Goal: Information Seeking & Learning: Check status

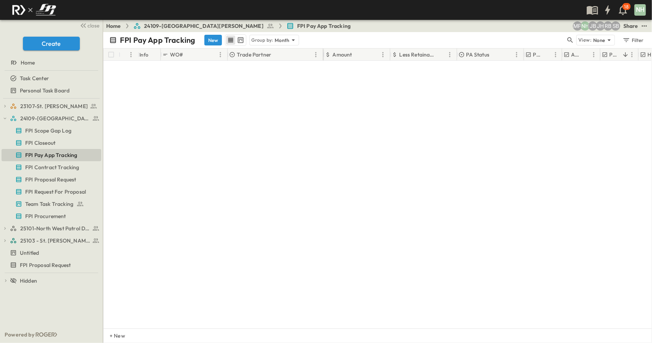
scroll to position [582, 133]
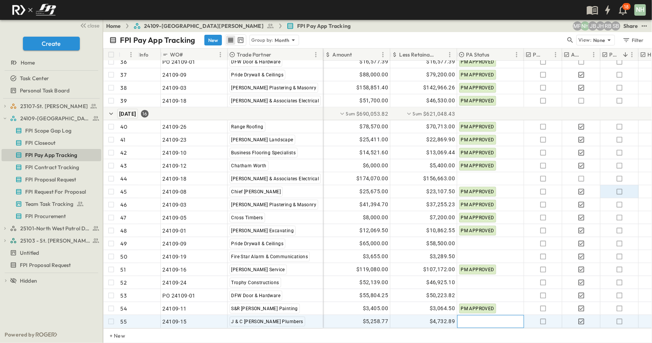
click at [488, 316] on div at bounding box center [491, 322] width 66 height 12
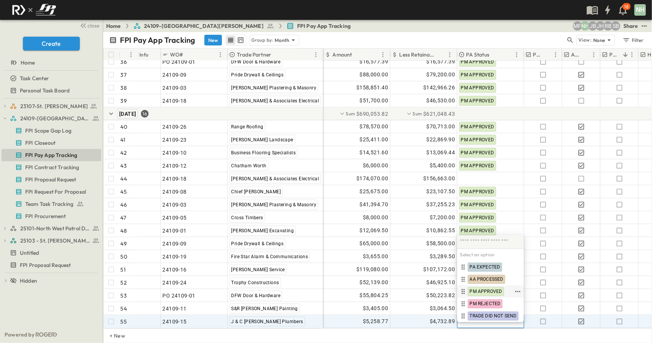
click at [487, 291] on span "PM APPROVED" at bounding box center [486, 291] width 32 height 6
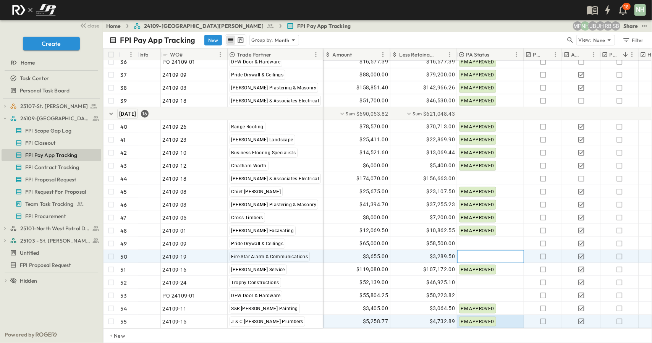
click at [466, 251] on div at bounding box center [491, 257] width 66 height 12
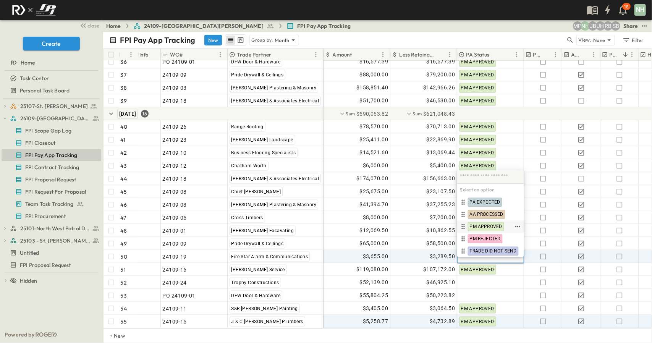
click at [471, 225] on span "PM APPROVED" at bounding box center [486, 226] width 32 height 6
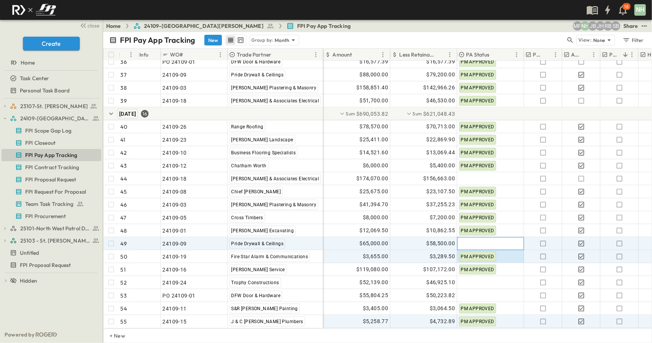
click at [468, 238] on div at bounding box center [491, 244] width 66 height 12
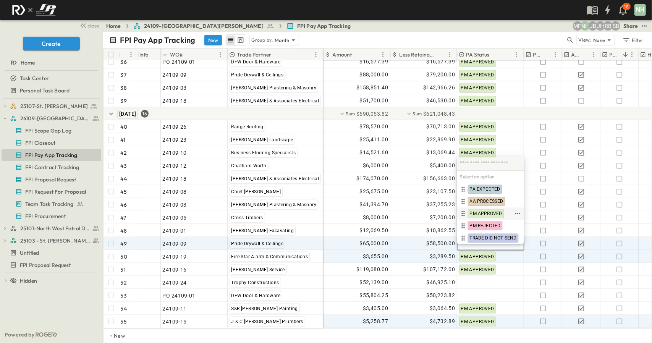
click at [472, 215] on span "PM APPROVED" at bounding box center [486, 213] width 32 height 6
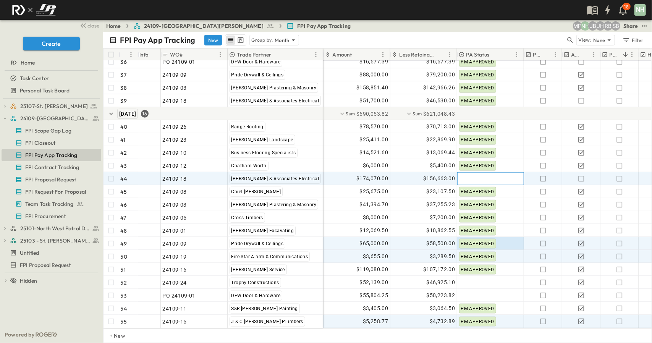
click at [467, 173] on div at bounding box center [491, 179] width 66 height 12
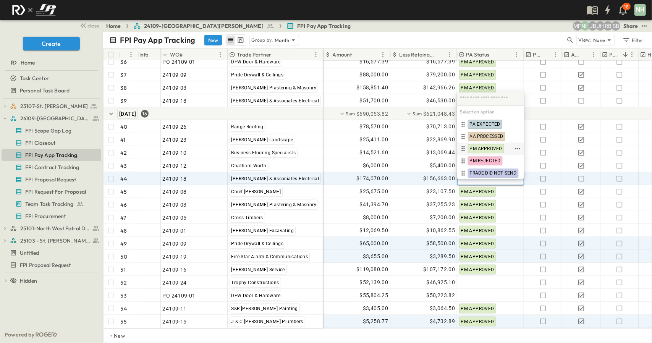
click at [490, 148] on span "PM APPROVED" at bounding box center [486, 149] width 32 height 6
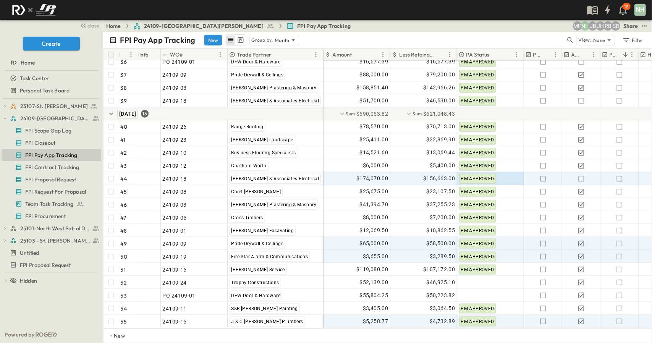
click at [57, 309] on div "23107-St. [PERSON_NAME] FPI Scope Gap Log FPI Pay App Tracking FPI Contract Tra…" at bounding box center [51, 213] width 103 height 228
click at [58, 237] on span "25103 - St. [PERSON_NAME] Phase 2" at bounding box center [50, 241] width 61 height 8
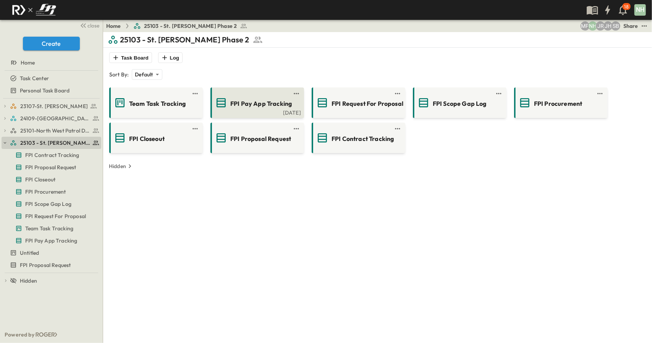
click at [256, 108] on div "FPI Pay App Tracking" at bounding box center [256, 103] width 83 height 12
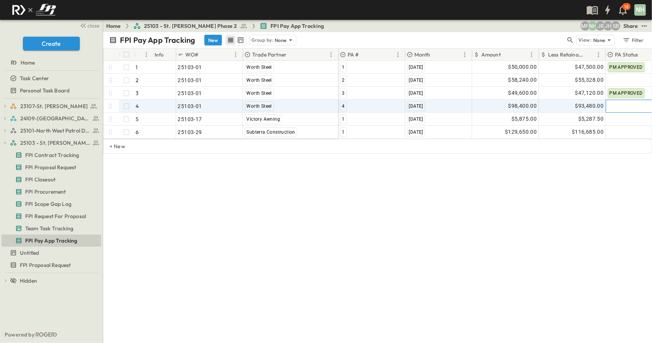
click at [623, 108] on div at bounding box center [639, 106] width 66 height 12
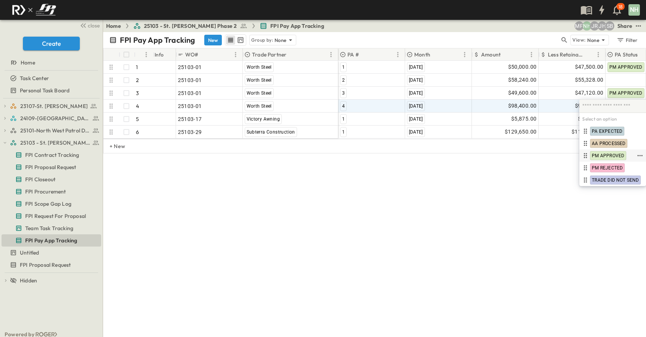
click at [616, 154] on span "PM APPROVED" at bounding box center [608, 156] width 32 height 6
